Goal: Find specific page/section: Find specific page/section

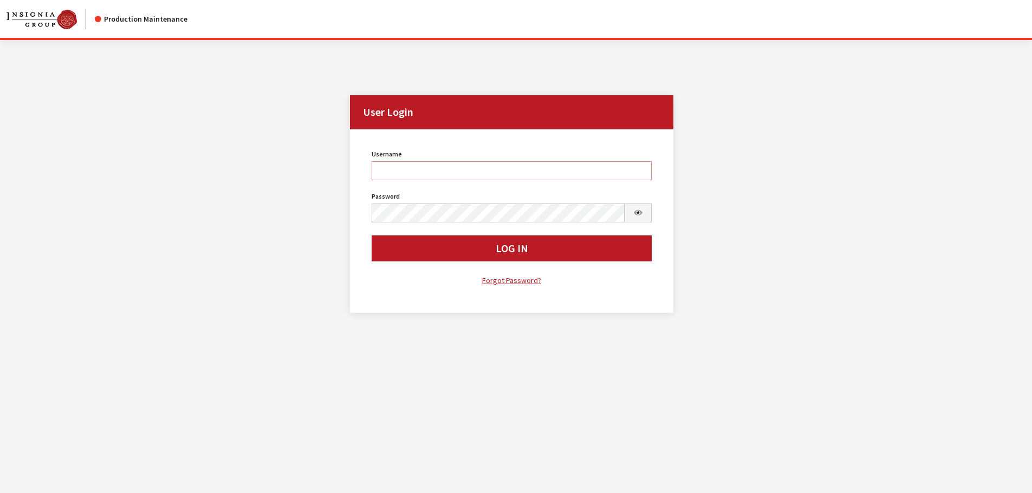
type input "cdorton"
click at [430, 253] on button "Log In" at bounding box center [512, 249] width 281 height 26
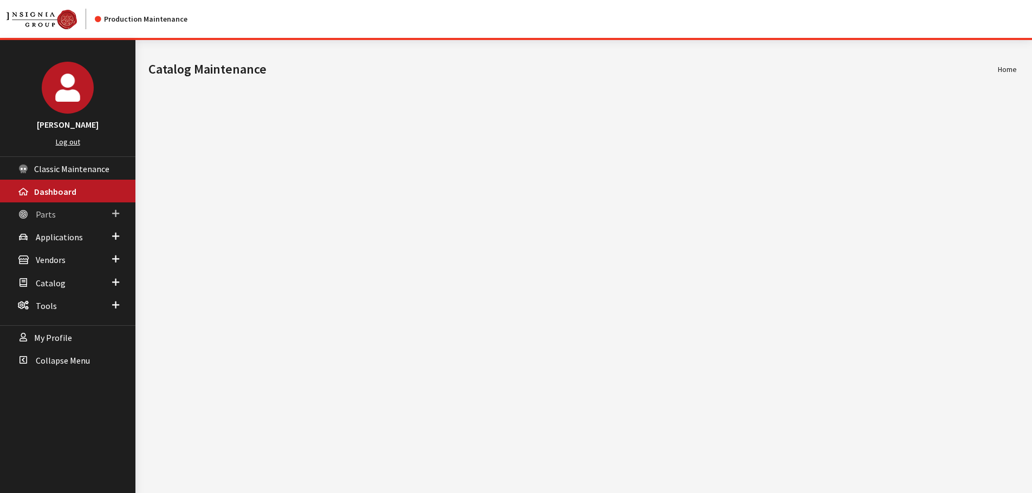
click at [49, 214] on span "Parts" at bounding box center [46, 214] width 20 height 11
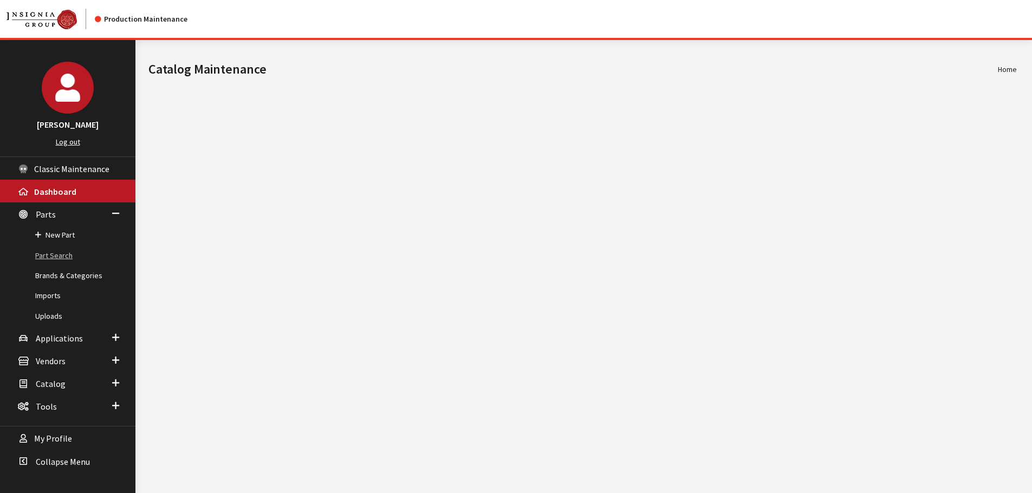
click at [56, 262] on link "Part Search" at bounding box center [67, 256] width 135 height 20
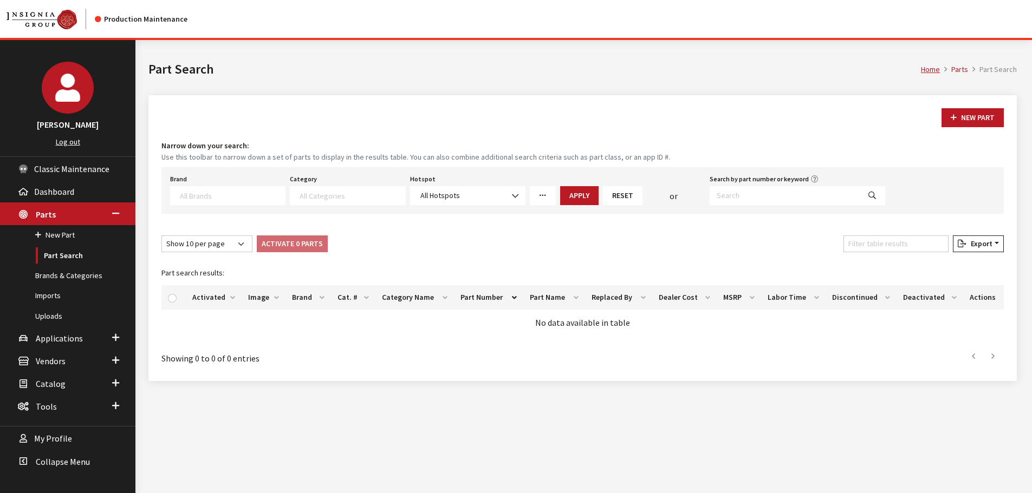
select select
click at [743, 196] on input "Search by part number or keyword" at bounding box center [785, 195] width 150 height 19
paste input "M2DZ16268AB"
type input "M2DZ16268AB"
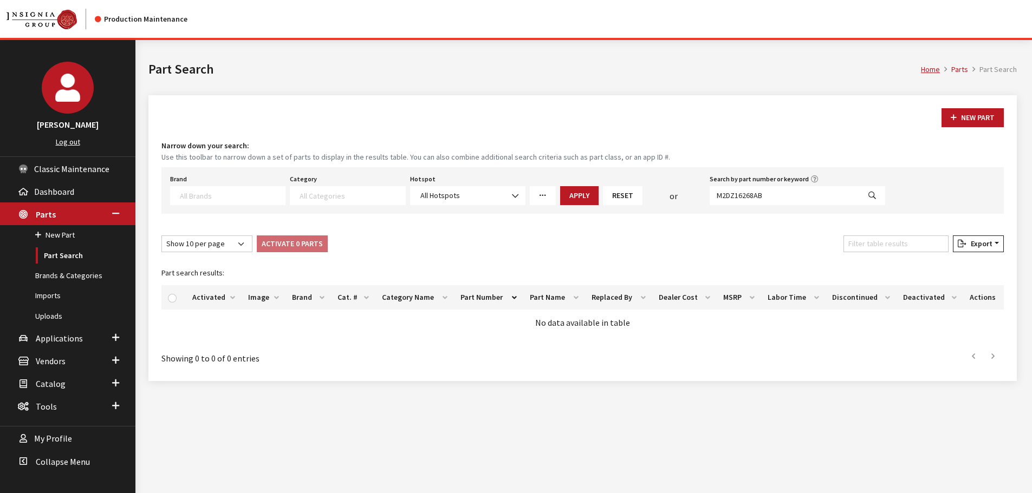
select select
